Goal: Find specific fact: Find specific fact

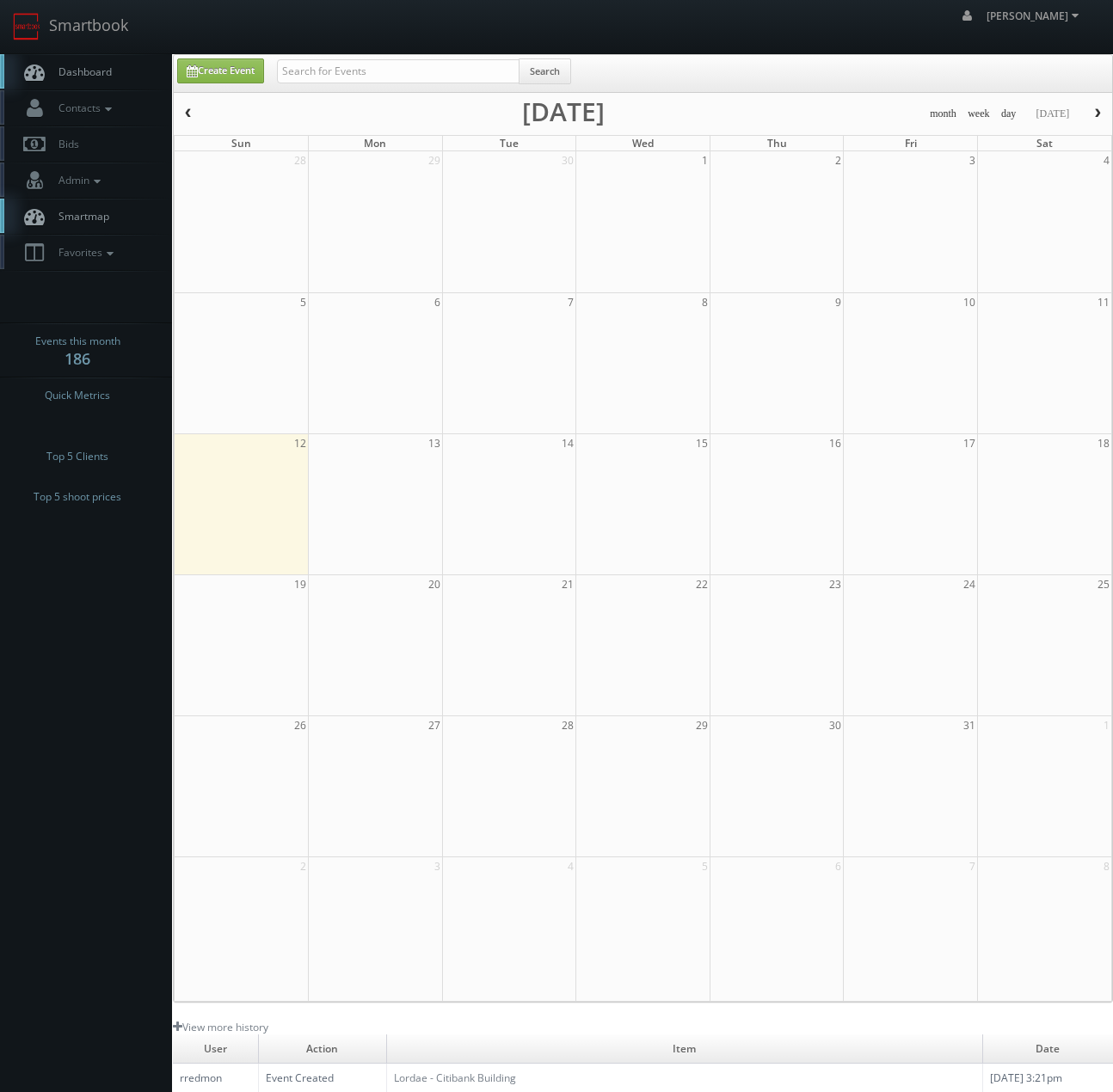
click at [363, 71] on input "text" at bounding box center [398, 72] width 243 height 24
type input "nm275"
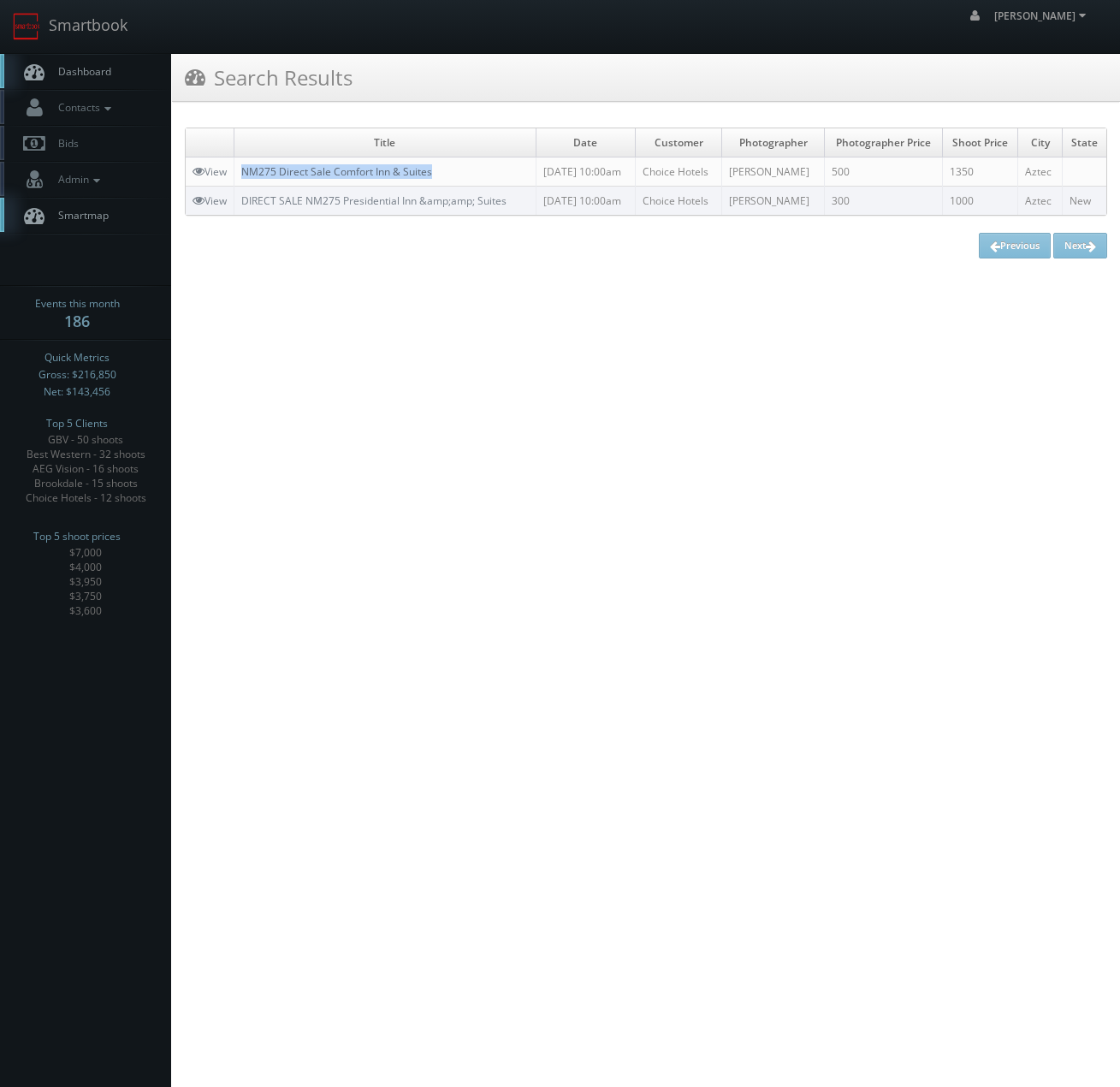
drag, startPoint x: 362, startPoint y: 179, endPoint x: 244, endPoint y: 179, distance: 118.0
click at [244, 179] on td "NM275 Direct Sale Comfort Inn & Suites" at bounding box center [385, 171] width 302 height 29
copy link "NM275 Direct Sale Comfort Inn & Suites"
